Goal: Information Seeking & Learning: Learn about a topic

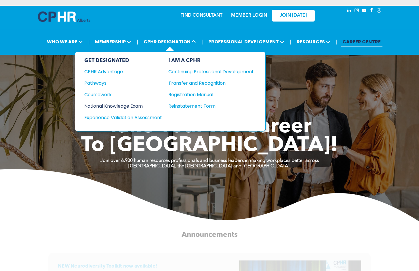
click at [121, 108] on div "National Knowledge Exam" at bounding box center [119, 106] width 70 height 7
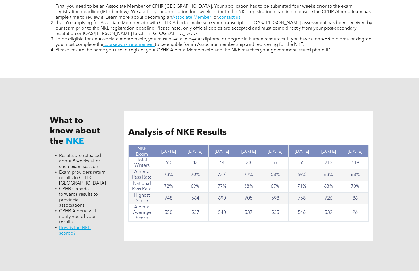
scroll to position [518, 0]
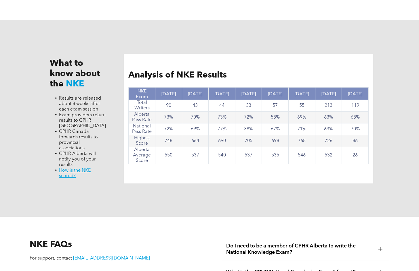
drag, startPoint x: 125, startPoint y: 191, endPoint x: 137, endPoint y: 196, distance: 13.7
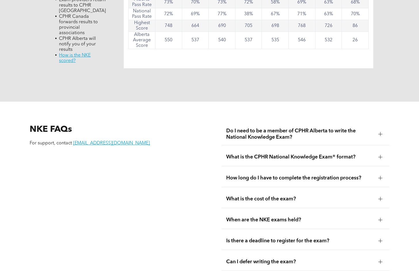
click at [300, 217] on span "When are the NKE exams held?" at bounding box center [300, 220] width 148 height 6
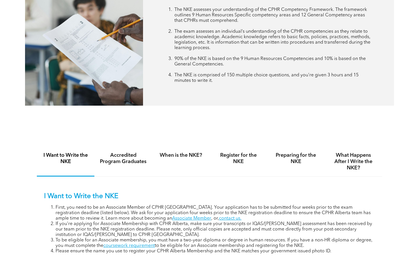
scroll to position [288, 0]
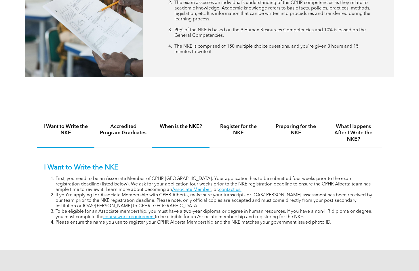
click at [184, 131] on div "When is the NKE?" at bounding box center [181, 133] width 58 height 30
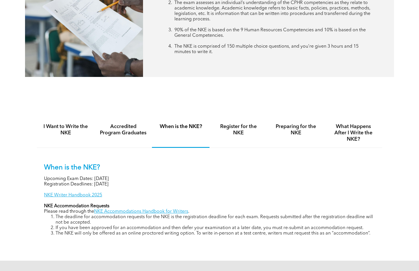
drag, startPoint x: 103, startPoint y: 178, endPoint x: 136, endPoint y: 177, distance: 33.1
click at [136, 177] on p "Upcoming Exam Dates: [DATE]" at bounding box center [209, 179] width 331 height 5
drag, startPoint x: 134, startPoint y: 183, endPoint x: 96, endPoint y: 177, distance: 38.1
click at [96, 177] on div "When is the NKE? Upcoming Exam Dates: [DATE] Registration Deadlines: [DATE] NKE…" at bounding box center [209, 200] width 331 height 73
click at [95, 177] on p "Upcoming Exam Dates: [DATE]" at bounding box center [209, 179] width 331 height 5
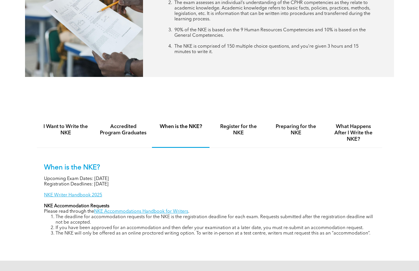
scroll to position [345, 0]
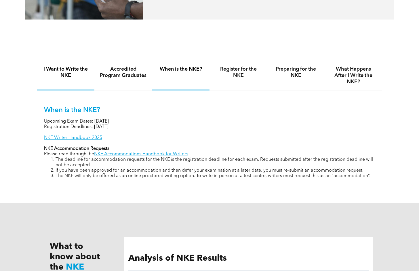
click at [137, 76] on h4 "Accredited Program Graduates" at bounding box center [122, 72] width 47 height 13
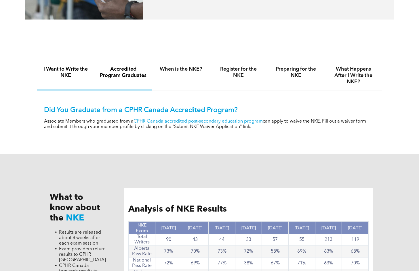
click at [68, 72] on h4 "I Want to Write the NKE" at bounding box center [65, 72] width 47 height 13
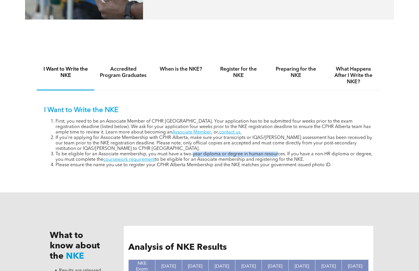
drag, startPoint x: 193, startPoint y: 154, endPoint x: 278, endPoint y: 154, distance: 85.7
click at [278, 154] on li "To be eligible for an Associate membership, you must have a two-year diploma or…" at bounding box center [214, 157] width 319 height 11
click at [284, 155] on li "To be eligible for an Associate membership, you must have a two-year diploma or…" at bounding box center [214, 157] width 319 height 11
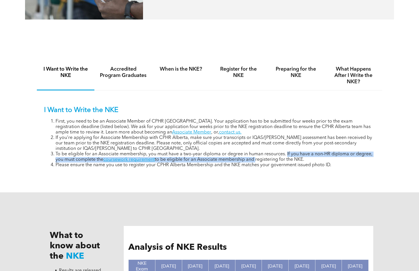
drag, startPoint x: 287, startPoint y: 155, endPoint x: 256, endPoint y: 162, distance: 31.5
click at [256, 162] on ol "First, you need to be an Associate Member of CPHR [GEOGRAPHIC_DATA]. Your appli…" at bounding box center [209, 143] width 331 height 49
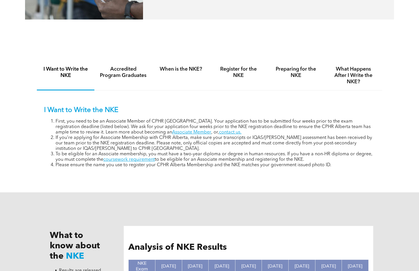
click at [256, 163] on li "Please ensure the name you use to register your CPHR Alberta Membership and the…" at bounding box center [214, 165] width 319 height 5
click at [307, 79] on div "Preparing for the NKE" at bounding box center [296, 76] width 58 height 30
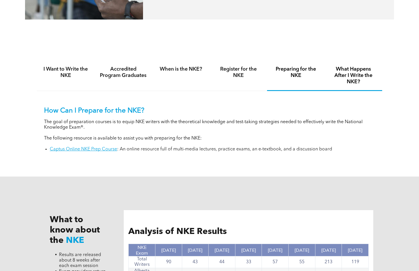
click at [339, 85] on div "What Happens After I Write the NKE?" at bounding box center [353, 76] width 58 height 30
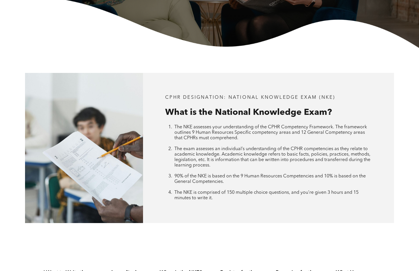
scroll to position [0, 0]
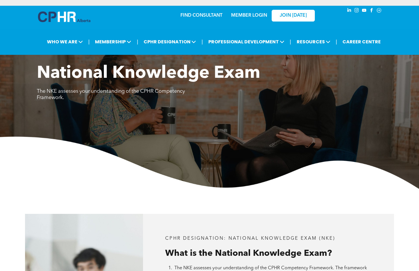
drag, startPoint x: 264, startPoint y: 172, endPoint x: 294, endPoint y: -25, distance: 199.2
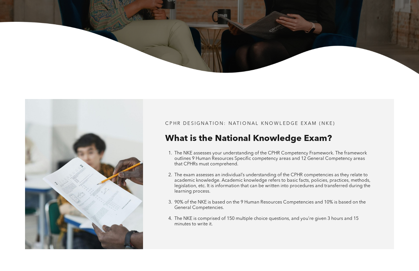
scroll to position [288, 0]
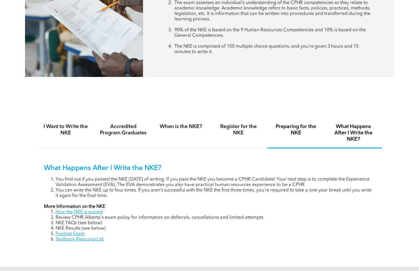
click at [288, 128] on h4 "Preparing for the NKE" at bounding box center [295, 130] width 47 height 13
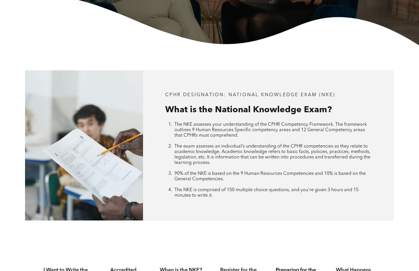
scroll to position [173, 0]
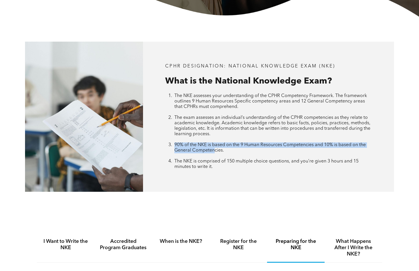
drag, startPoint x: 161, startPoint y: 144, endPoint x: 221, endPoint y: 150, distance: 60.4
click at [220, 150] on div "CPHR DESIGNATION: National Knowledge Exam (NKE) What is the National Knowledge …" at bounding box center [268, 117] width 250 height 150
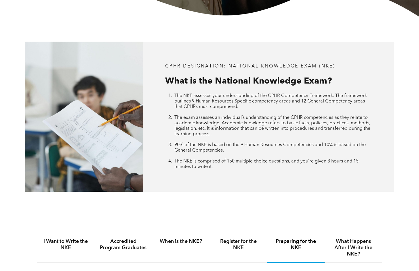
click at [228, 151] on li "90% of the NKE is based on the 9 Human Resources Competencies and 10% is based …" at bounding box center [272, 151] width 197 height 16
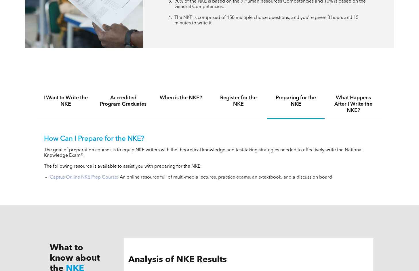
click at [111, 175] on link "Captus Online NKE Prep Course" at bounding box center [83, 177] width 67 height 5
click at [289, 106] on h4 "Preparing for the NKE" at bounding box center [295, 101] width 47 height 13
click at [215, 97] on h4 "Register for the NKE" at bounding box center [238, 101] width 47 height 13
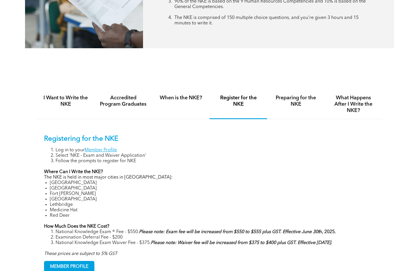
click at [171, 117] on div "When is the NKE?" at bounding box center [181, 105] width 58 height 30
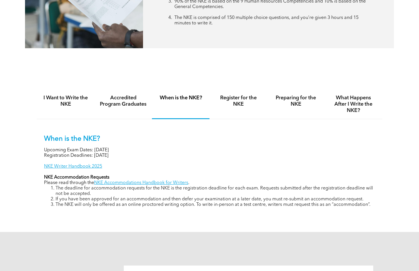
drag, startPoint x: 116, startPoint y: 155, endPoint x: 143, endPoint y: 154, distance: 26.7
click at [139, 154] on p "Registration Deadlines: September 12, 2025" at bounding box center [209, 155] width 331 height 5
click at [143, 154] on p "Registration Deadlines: September 12, 2025" at bounding box center [209, 155] width 331 height 5
drag, startPoint x: 147, startPoint y: 154, endPoint x: 94, endPoint y: 154, distance: 53.2
click at [94, 154] on p "Registration Deadlines: September 12, 2025" at bounding box center [209, 155] width 331 height 5
